Goal: Task Accomplishment & Management: Use online tool/utility

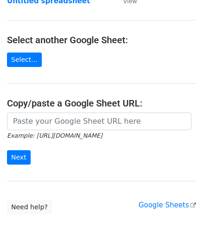
scroll to position [93, 0]
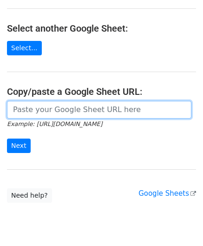
click at [48, 108] on input "url" at bounding box center [99, 110] width 185 height 18
paste input "https://docs.google.com/spreadsheets/d/1qjCFVa-05buhFcYJuT2WZlyUR3I3swT0oH3fUCh…"
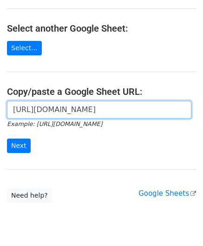
scroll to position [0, 197]
type input "https://docs.google.com/spreadsheets/d/1qjCFVa-05buhFcYJuT2WZlyUR3I3swT0oH3fUCh…"
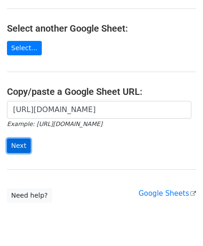
click at [20, 146] on input "Next" at bounding box center [19, 146] width 24 height 14
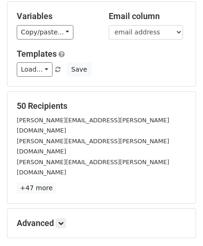
scroll to position [100, 0]
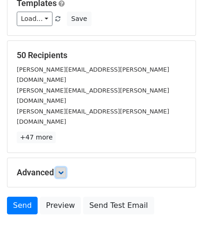
click at [64, 170] on icon at bounding box center [61, 173] width 6 height 6
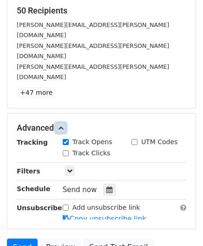
scroll to position [146, 0]
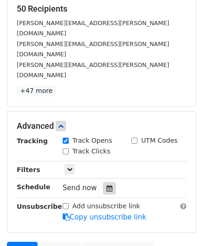
click at [109, 182] on div at bounding box center [109, 188] width 13 height 12
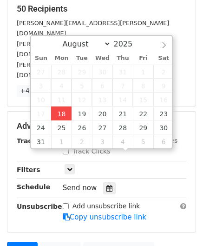
type input "[DATE] 12:00"
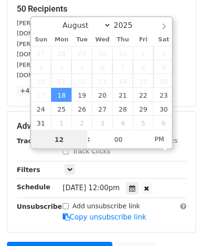
scroll to position [0, 0]
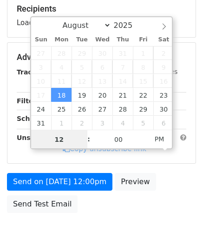
type input "2"
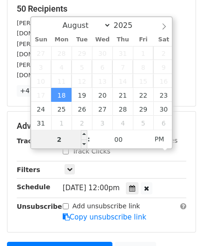
drag, startPoint x: 63, startPoint y: 142, endPoint x: 42, endPoint y: 141, distance: 21.4
click at [25, 141] on body "New Campaign Daily emails left: 50 Google Sheet: Untitled spreadsheet Variables…" at bounding box center [101, 92] width 203 height 463
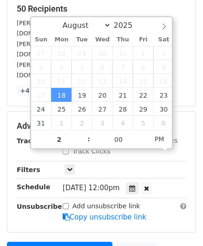
type input "[DATE] 14:00"
